Goal: Check status

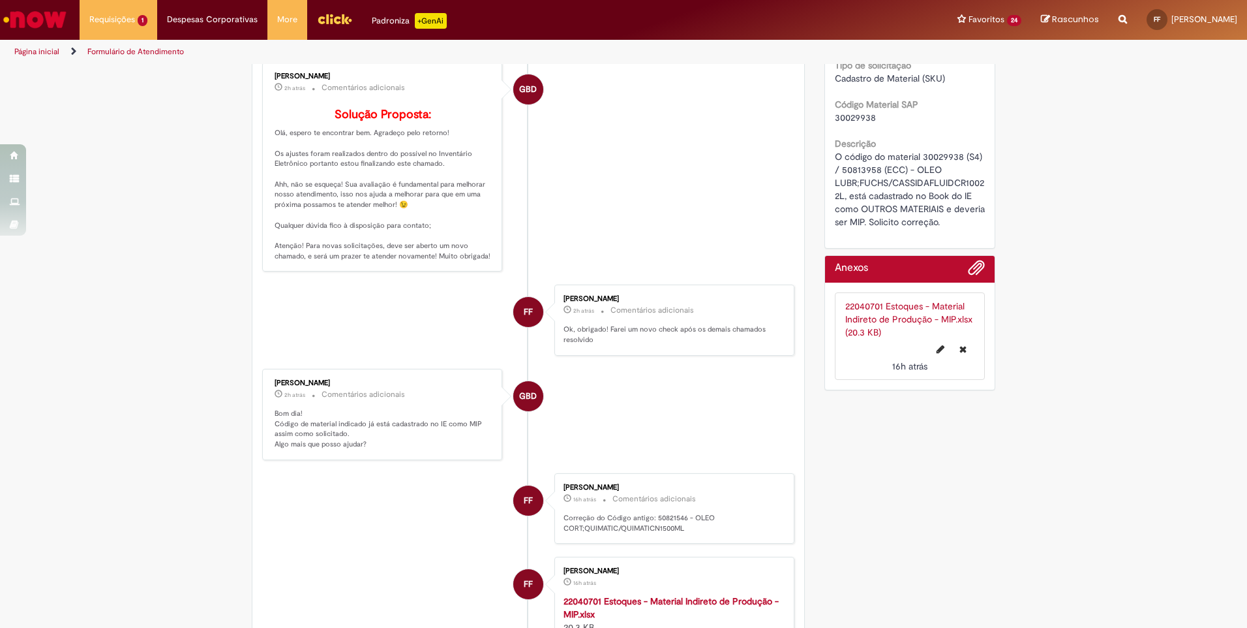
scroll to position [214, 0]
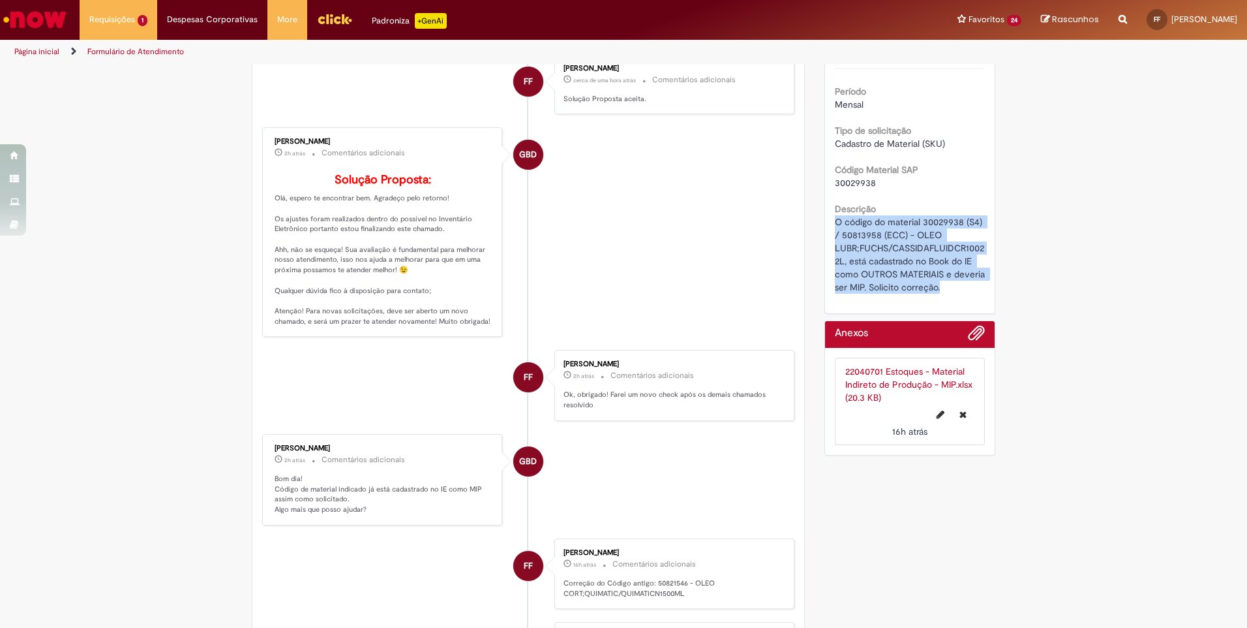
drag, startPoint x: 829, startPoint y: 222, endPoint x: 969, endPoint y: 294, distance: 156.7
click at [969, 294] on div "Número R13574208 Status Solucionado Criação 16h atrás 16 horas atrás Conclusão …" at bounding box center [910, 121] width 170 height 383
copy span "O código do material 30029938 (S4) / 50813958 (ECC) - OLEO LUBR;FUCHS/CASSIDAFL…"
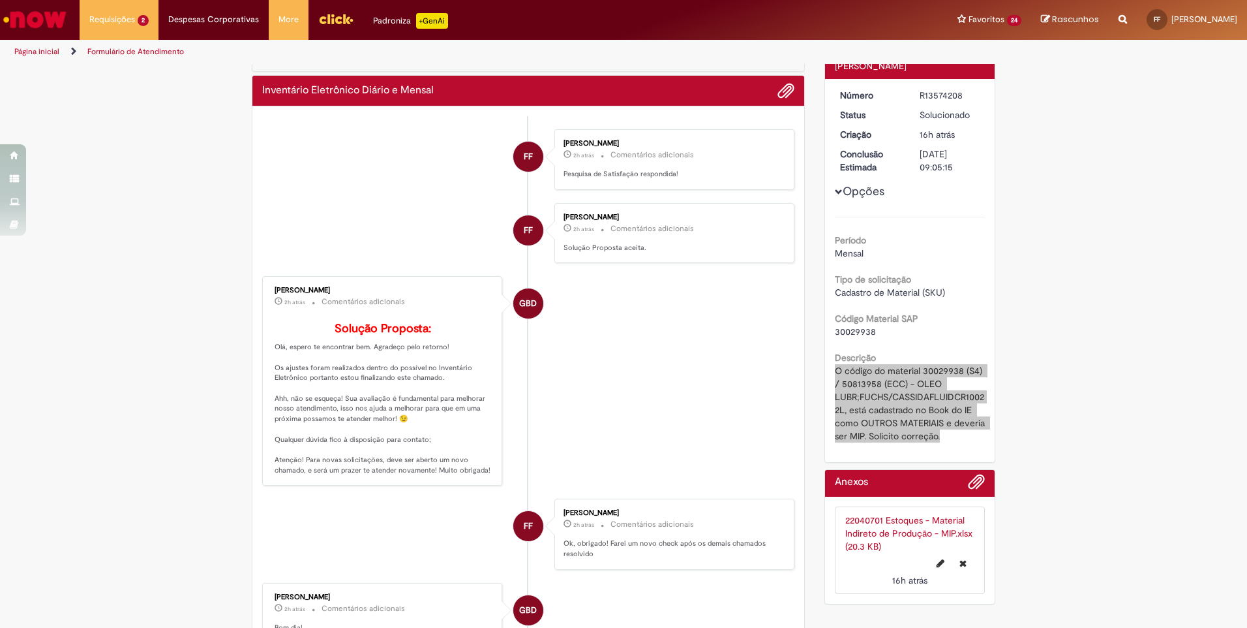
scroll to position [0, 0]
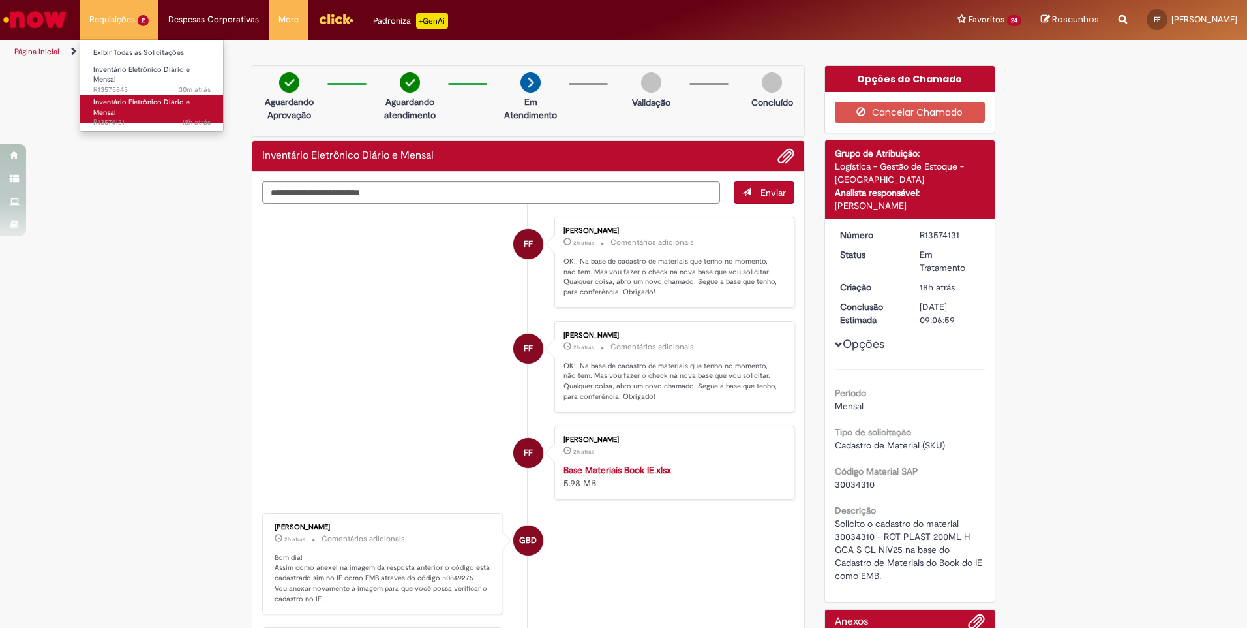
click at [130, 127] on span "18h atrás 18 horas atrás R13574131" at bounding box center [151, 122] width 117 height 10
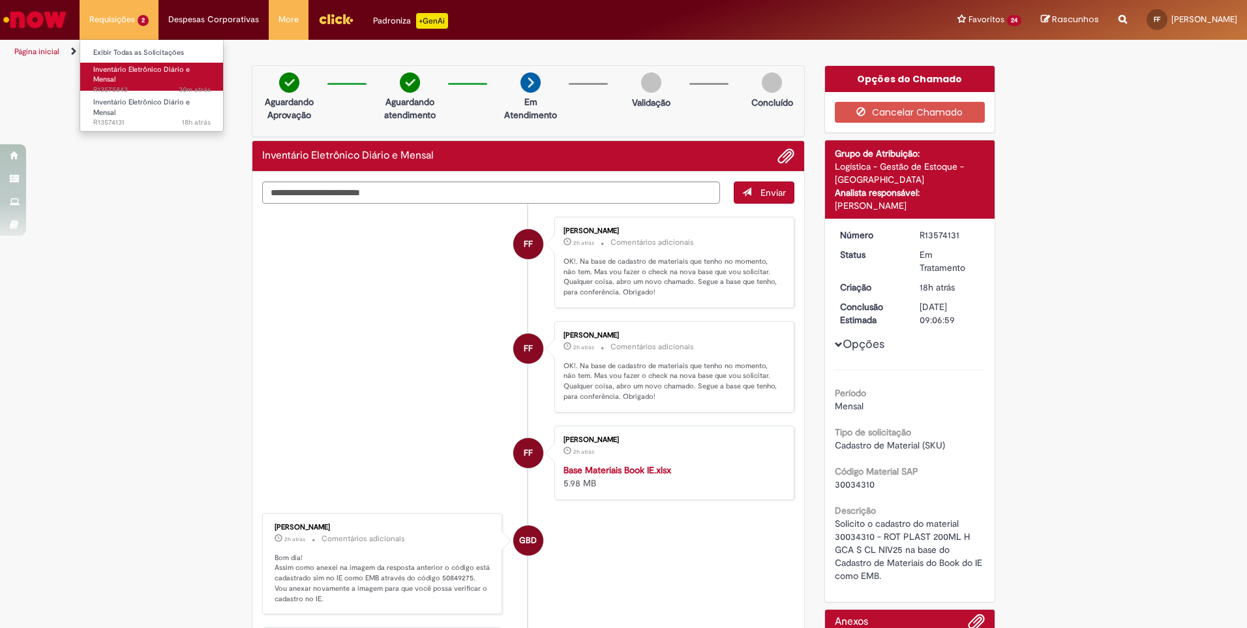
click at [127, 72] on span "Inventário Eletrônico Diário e Mensal" at bounding box center [141, 75] width 97 height 20
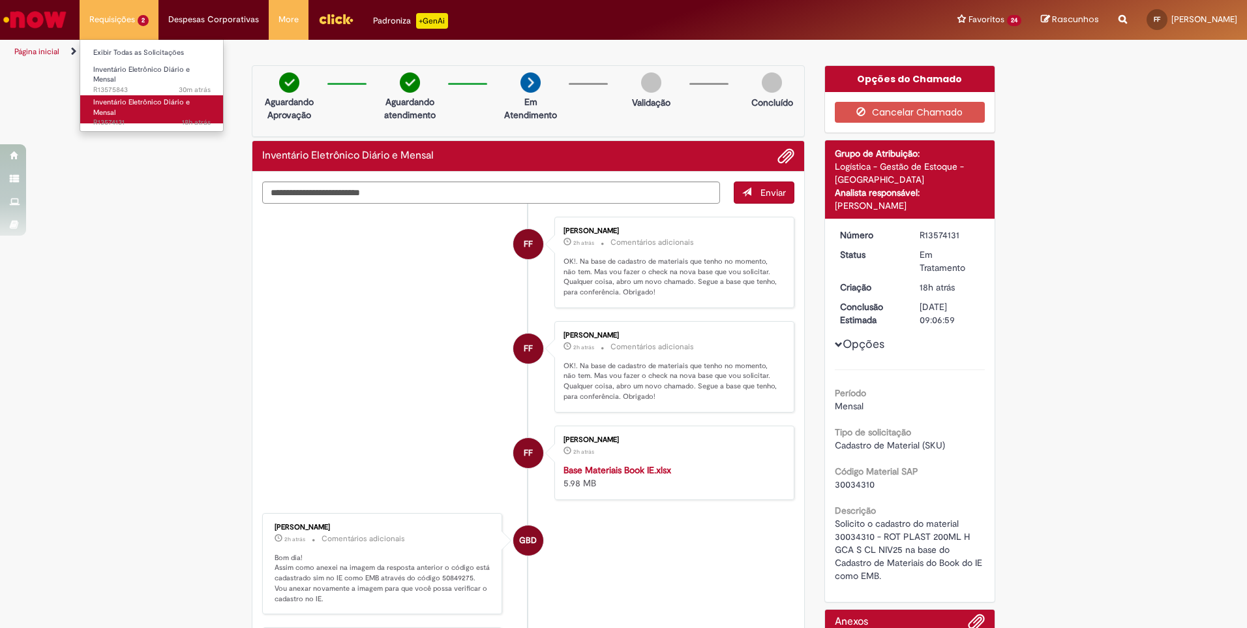
click at [115, 112] on span "Inventário Eletrônico Diário e Mensal" at bounding box center [141, 107] width 97 height 20
click at [127, 20] on li "Requisições 2 Exibir Todas as Solicitações Inventário Eletrônico Diário e Mensa…" at bounding box center [119, 19] width 79 height 39
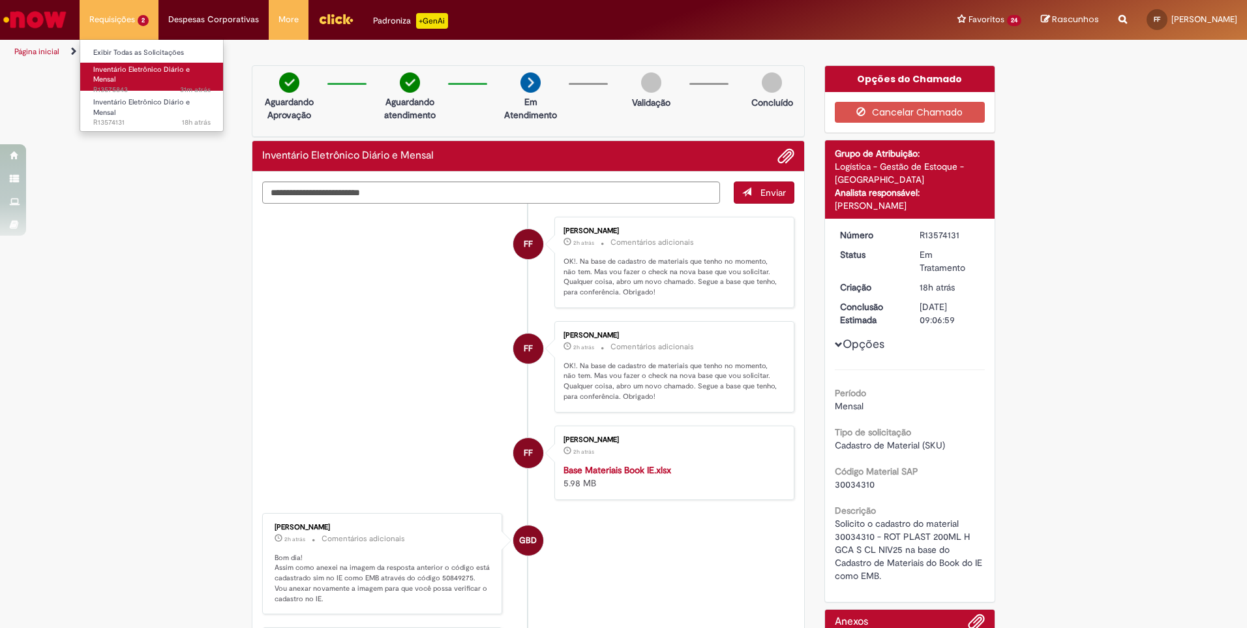
click at [102, 67] on span "Inventário Eletrônico Diário e Mensal" at bounding box center [141, 75] width 97 height 20
